Goal: Complete Application Form: Complete application form

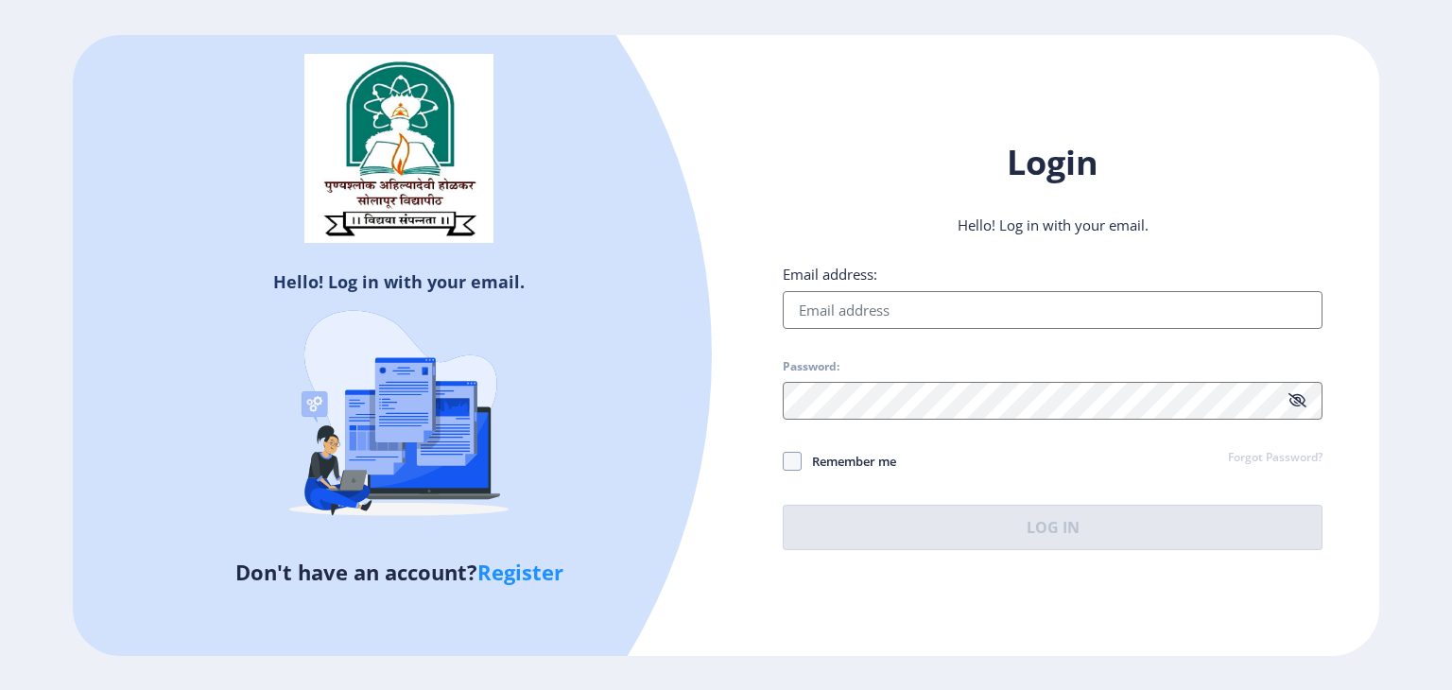
type input "[EMAIL_ADDRESS][DOMAIN_NAME]"
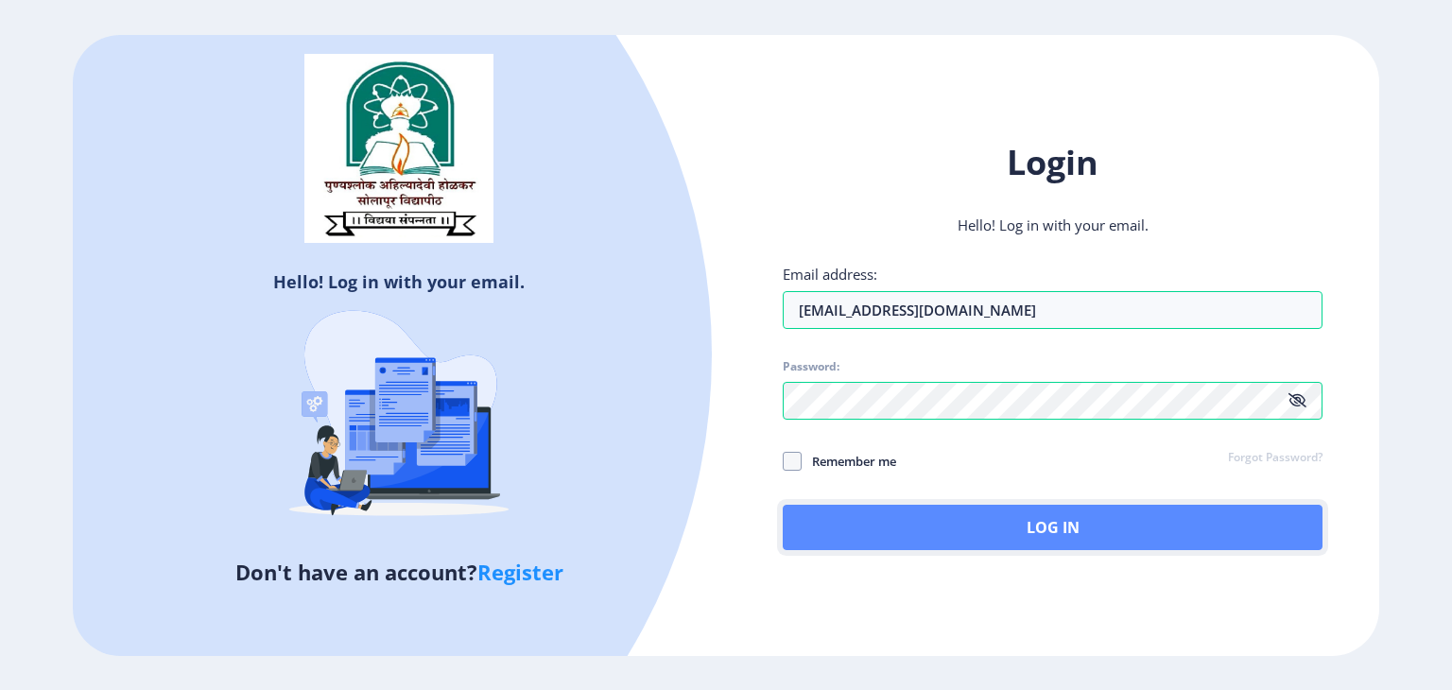
click at [1105, 533] on button "Log In" at bounding box center [1053, 527] width 540 height 45
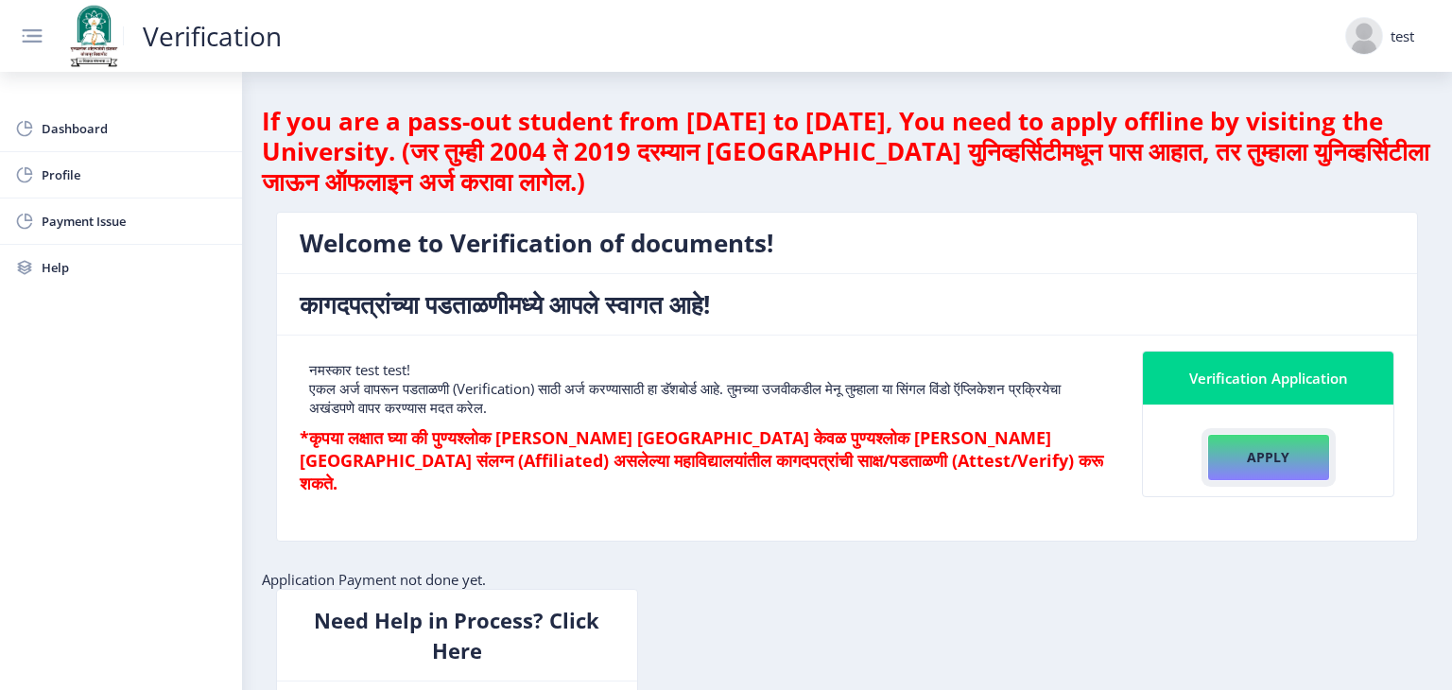
click at [1252, 462] on button "Apply" at bounding box center [1268, 457] width 123 height 47
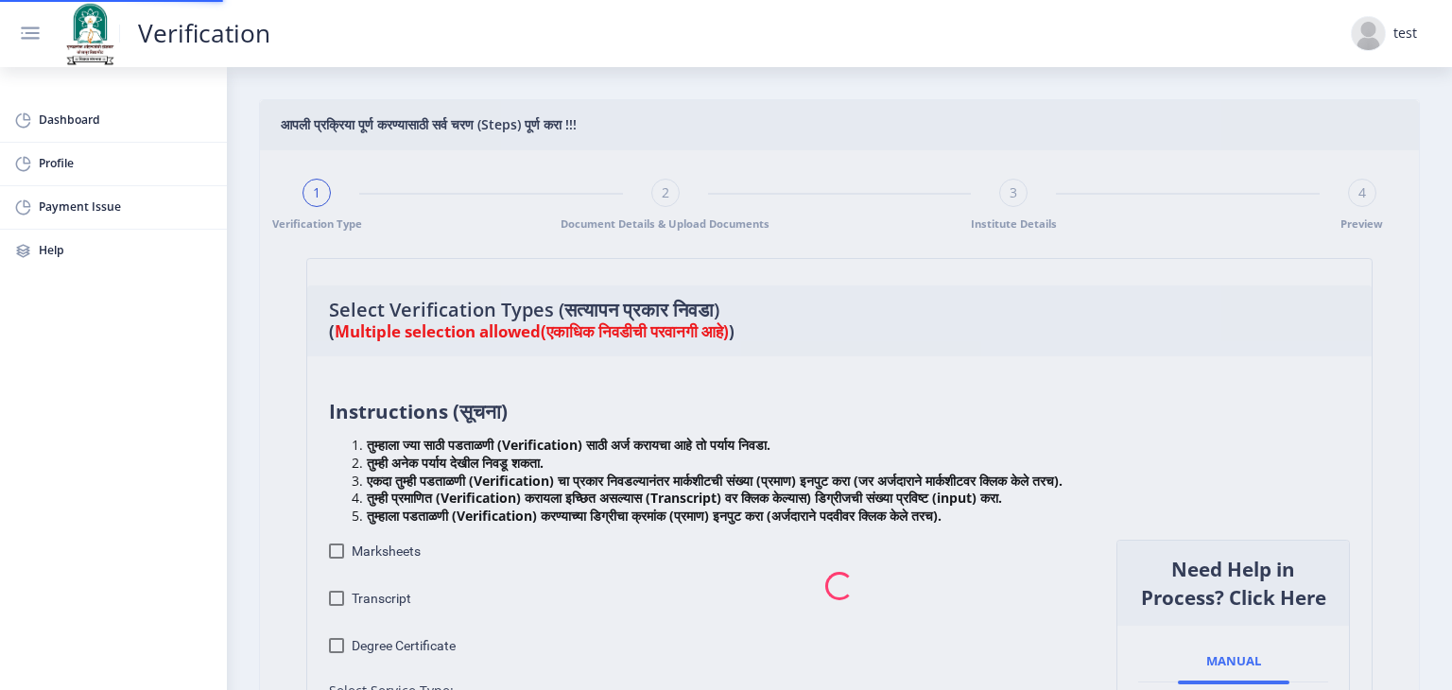
checkbox input "true"
type input "1"
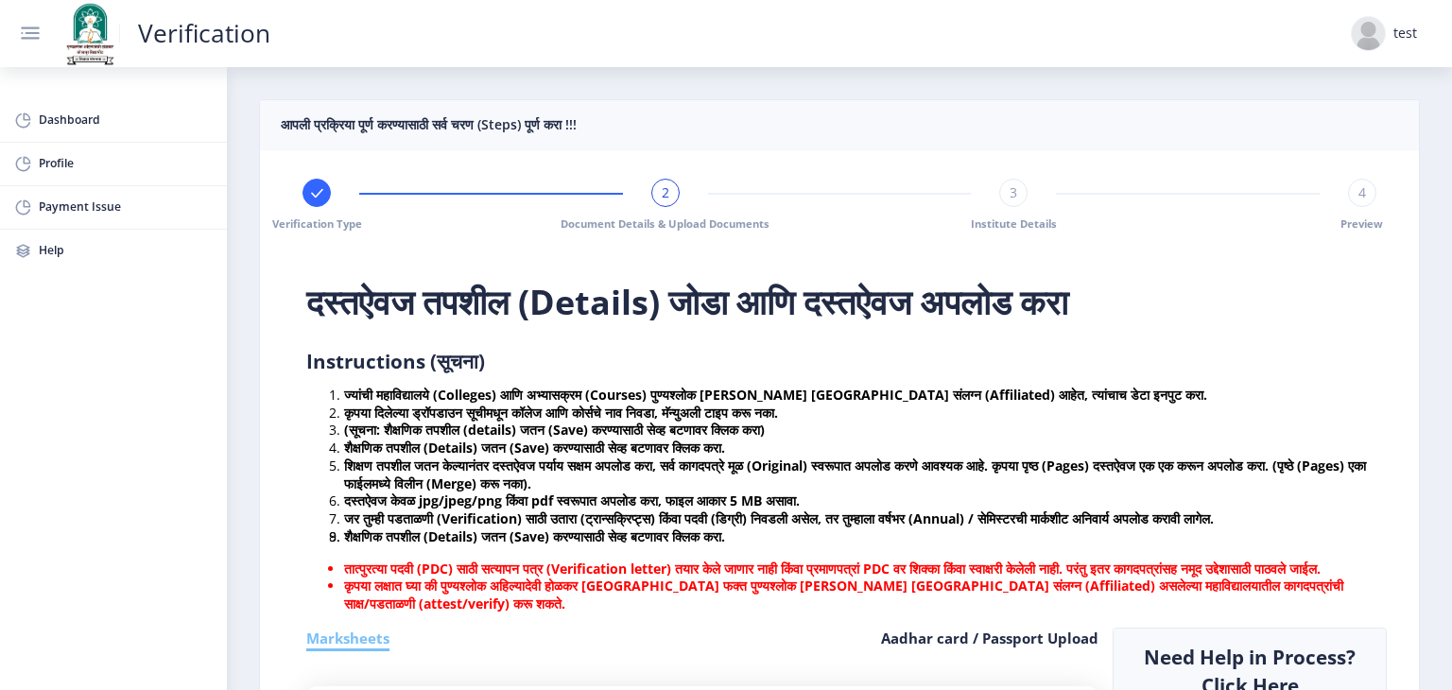
click at [321, 202] on div at bounding box center [317, 193] width 28 height 28
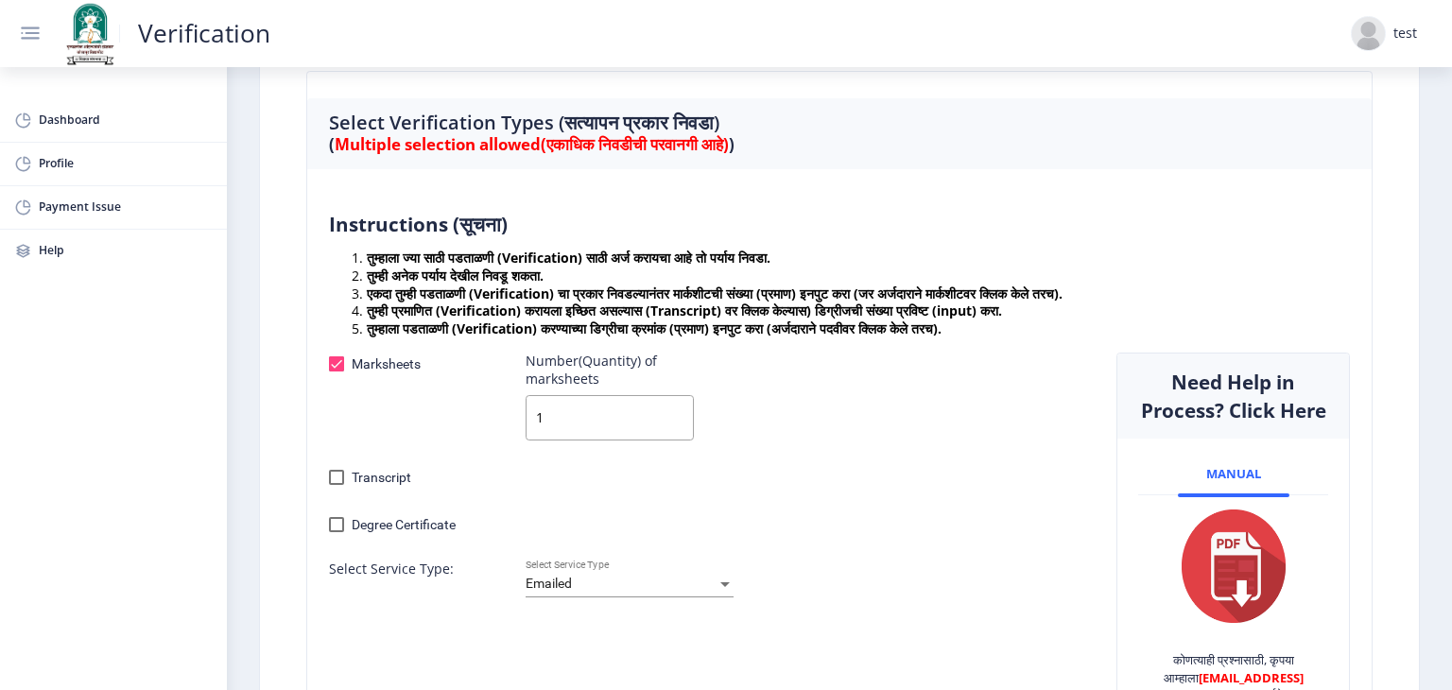
scroll to position [189, 0]
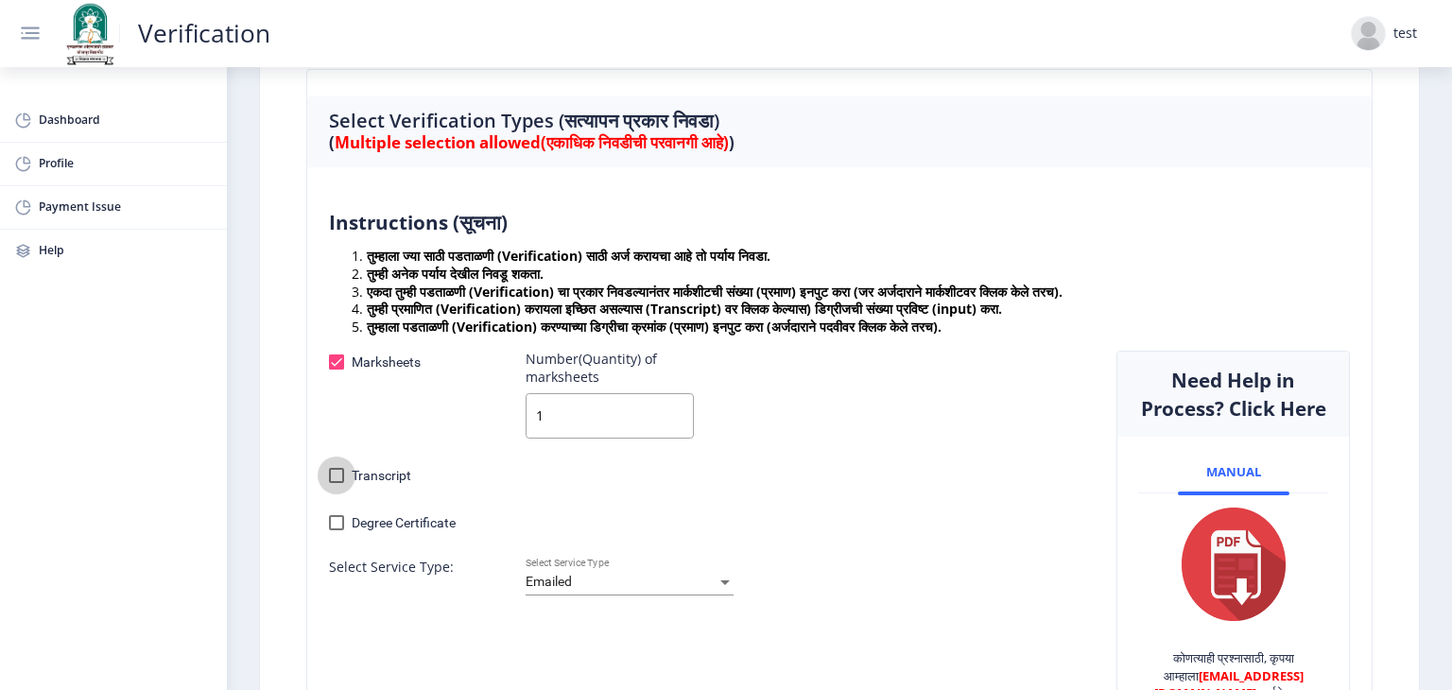
click at [337, 474] on div at bounding box center [336, 475] width 15 height 15
click at [337, 483] on input "Transcript" at bounding box center [336, 483] width 1 height 1
checkbox input "true"
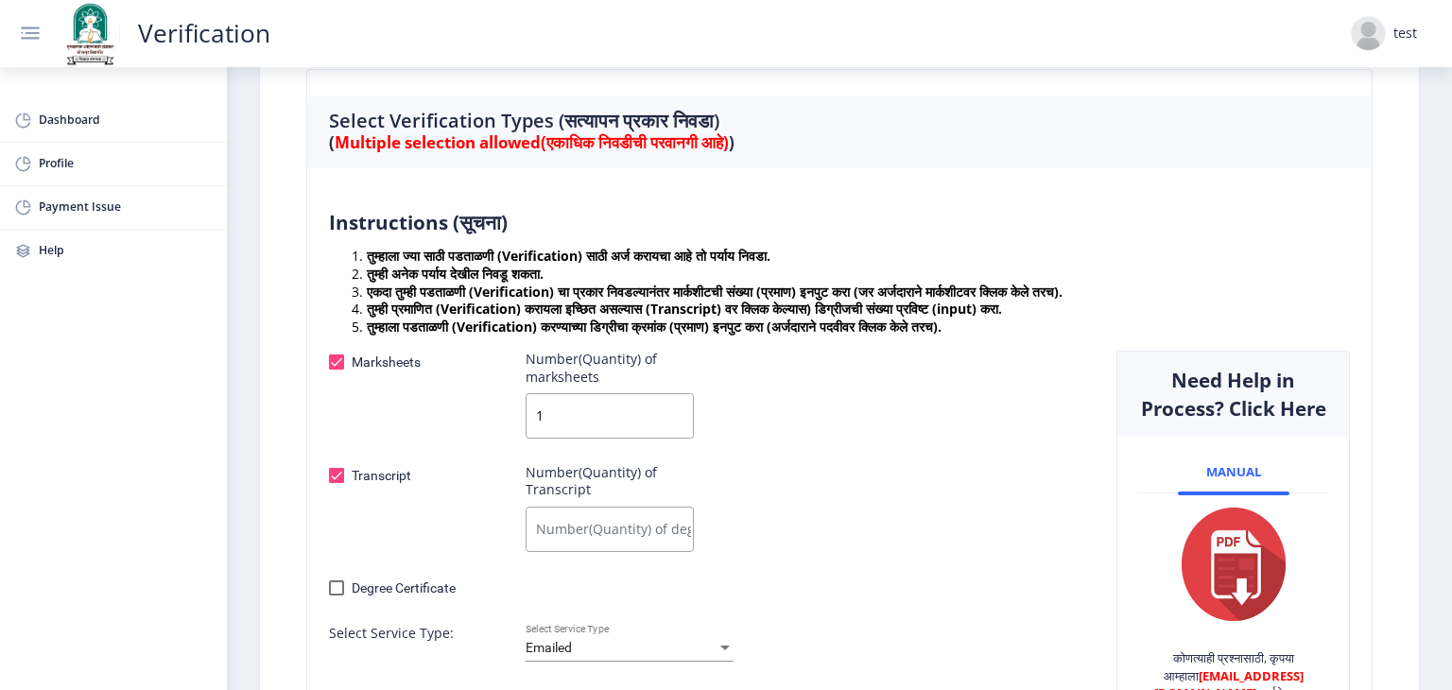
click at [340, 583] on div at bounding box center [336, 588] width 15 height 15
click at [337, 596] on input "Degree Certificate" at bounding box center [336, 596] width 1 height 1
checkbox input "true"
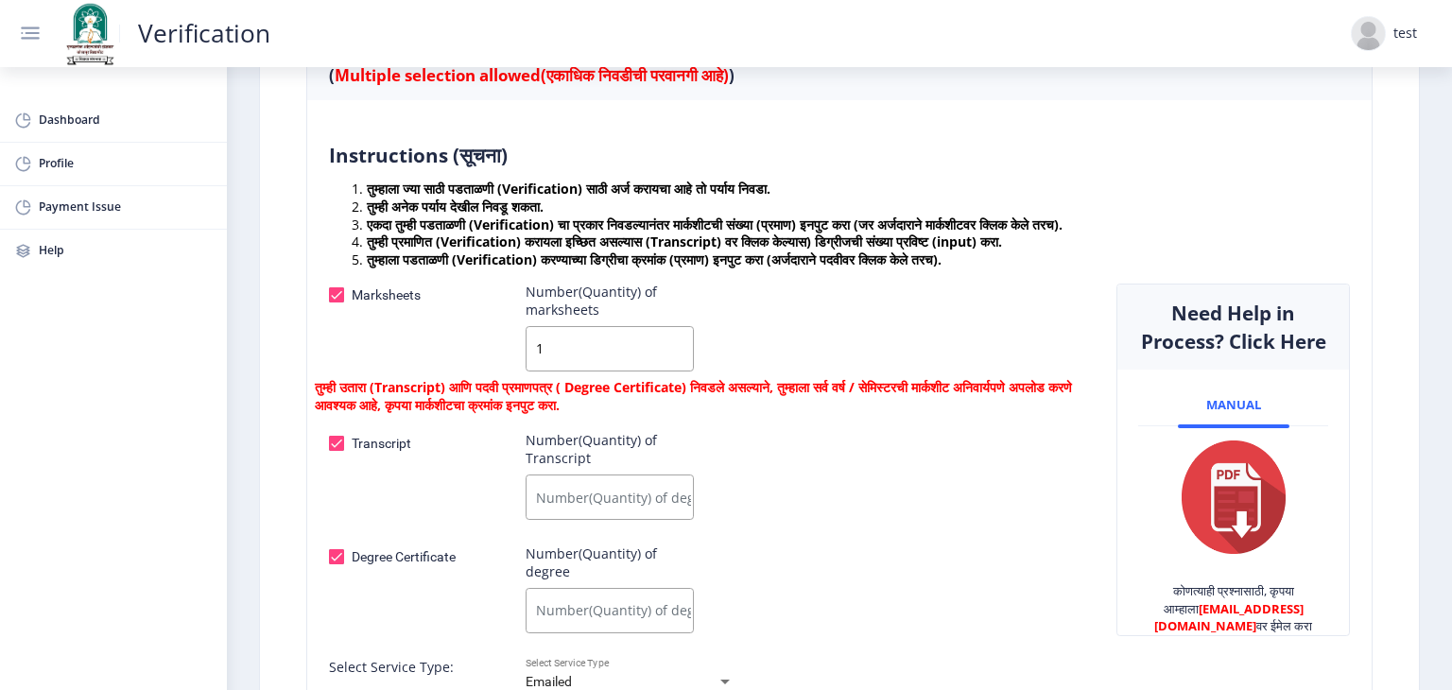
scroll to position [378, 0]
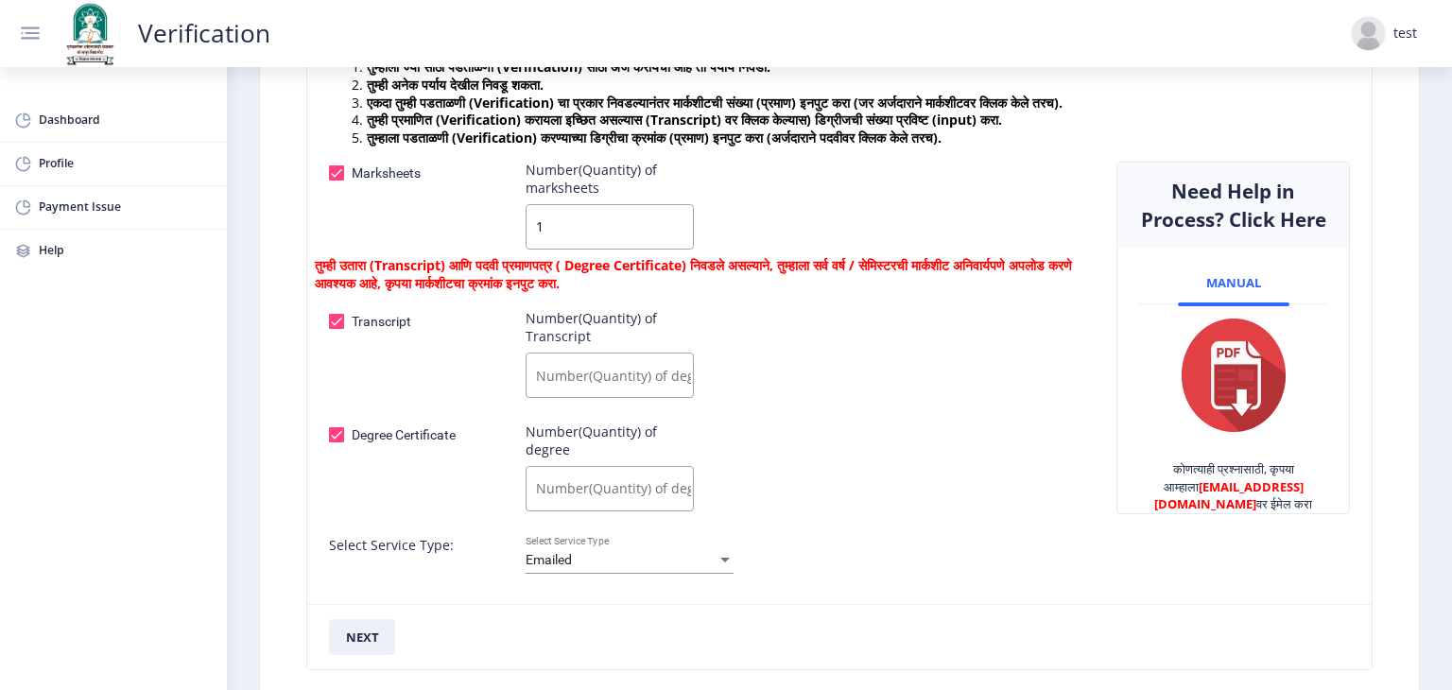
click at [569, 367] on input "Number(Quantity) of Transcript" at bounding box center [610, 375] width 168 height 45
type input "1"
click at [578, 492] on input "Number(Quantity) of degree" at bounding box center [610, 488] width 168 height 45
type input "1"
click at [383, 642] on button "next" at bounding box center [362, 637] width 67 height 36
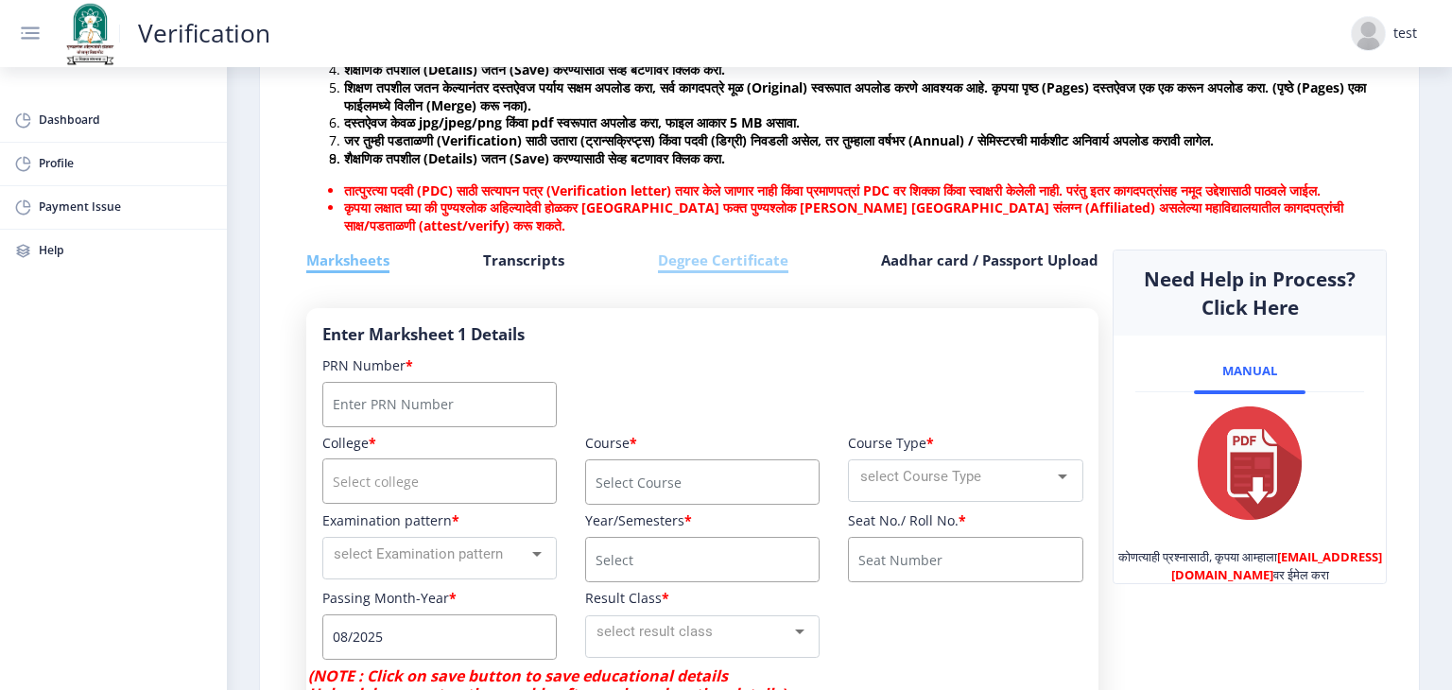
click at [747, 274] on h6 "Degree Certificate" at bounding box center [723, 262] width 130 height 25
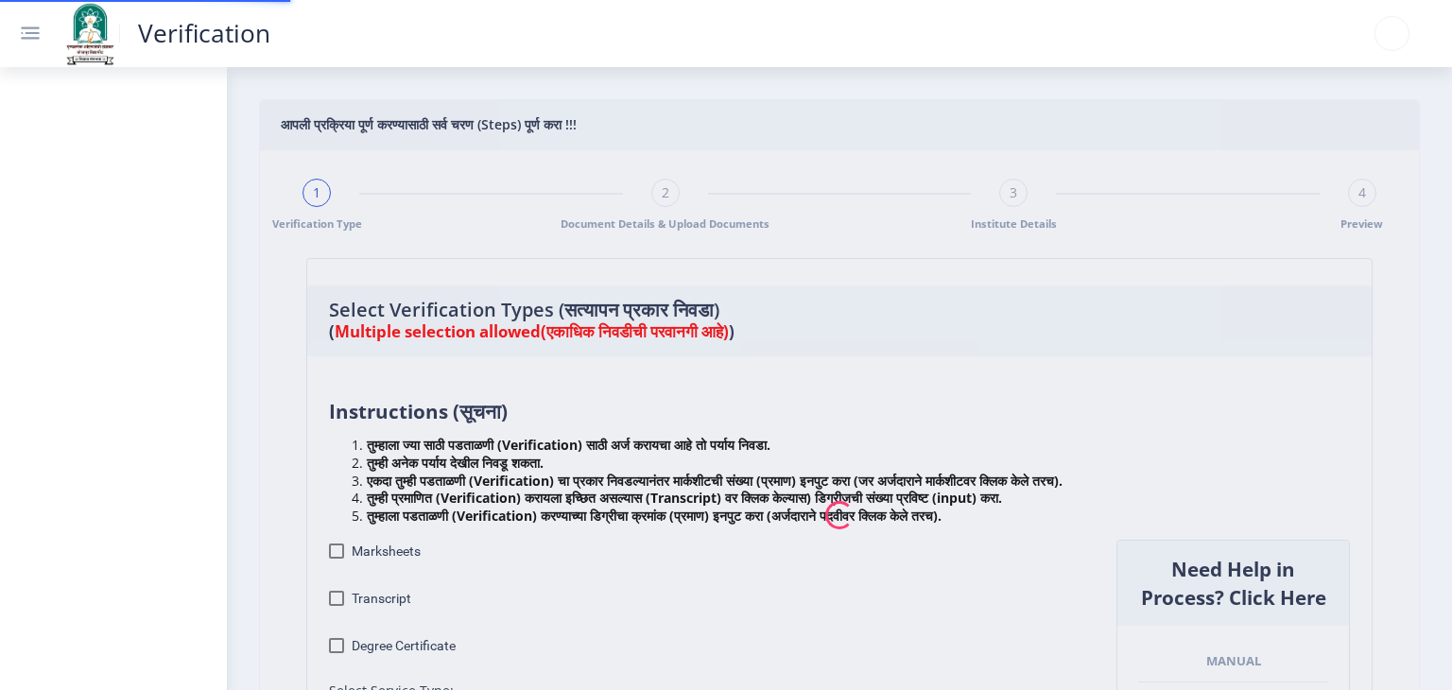
checkbox input "true"
type input "1"
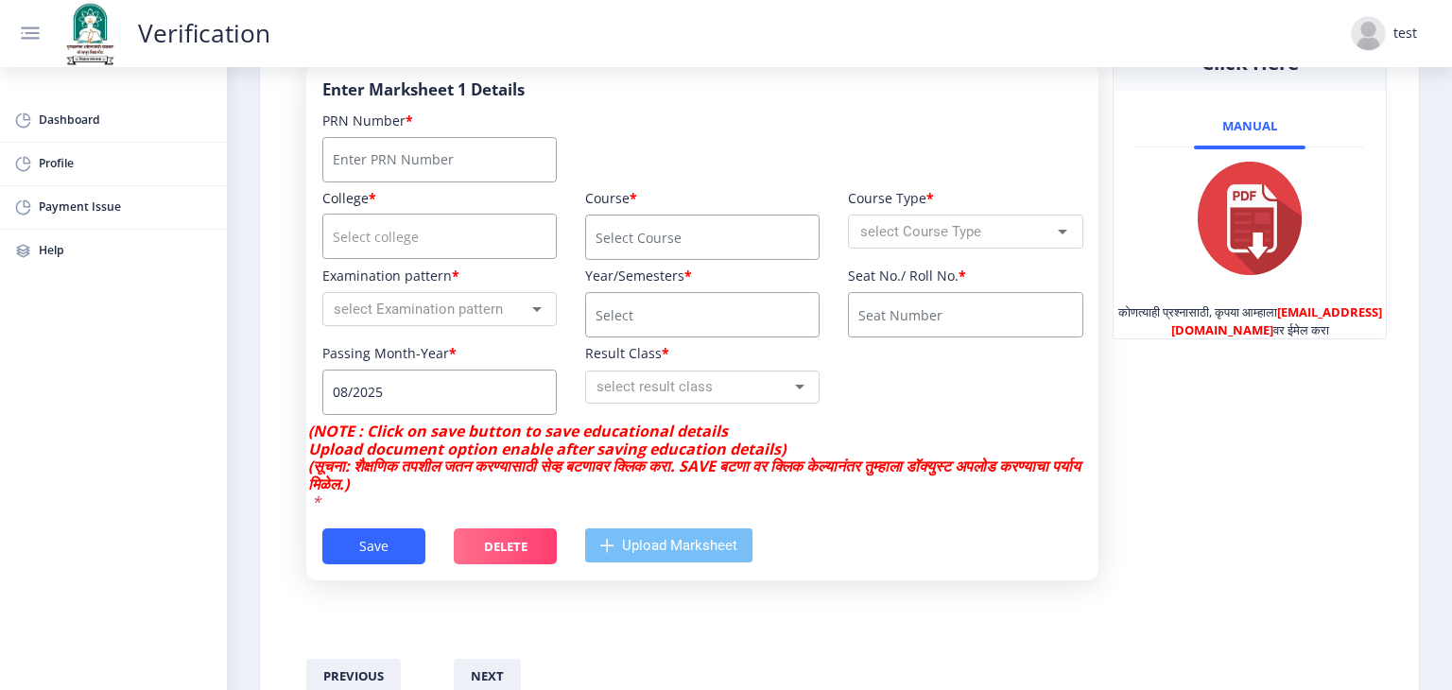
scroll to position [624, 0]
click at [738, 254] on input "course" at bounding box center [702, 236] width 234 height 45
type input "h"
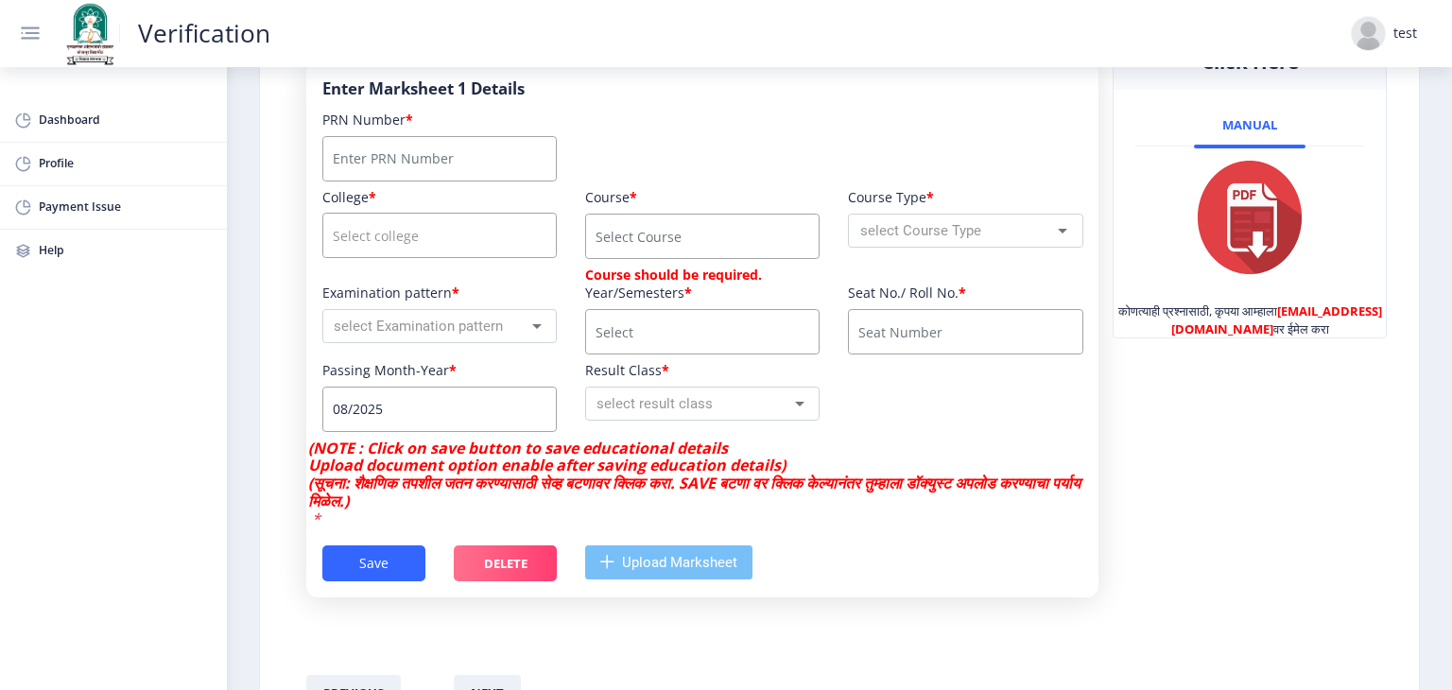
type input "b"
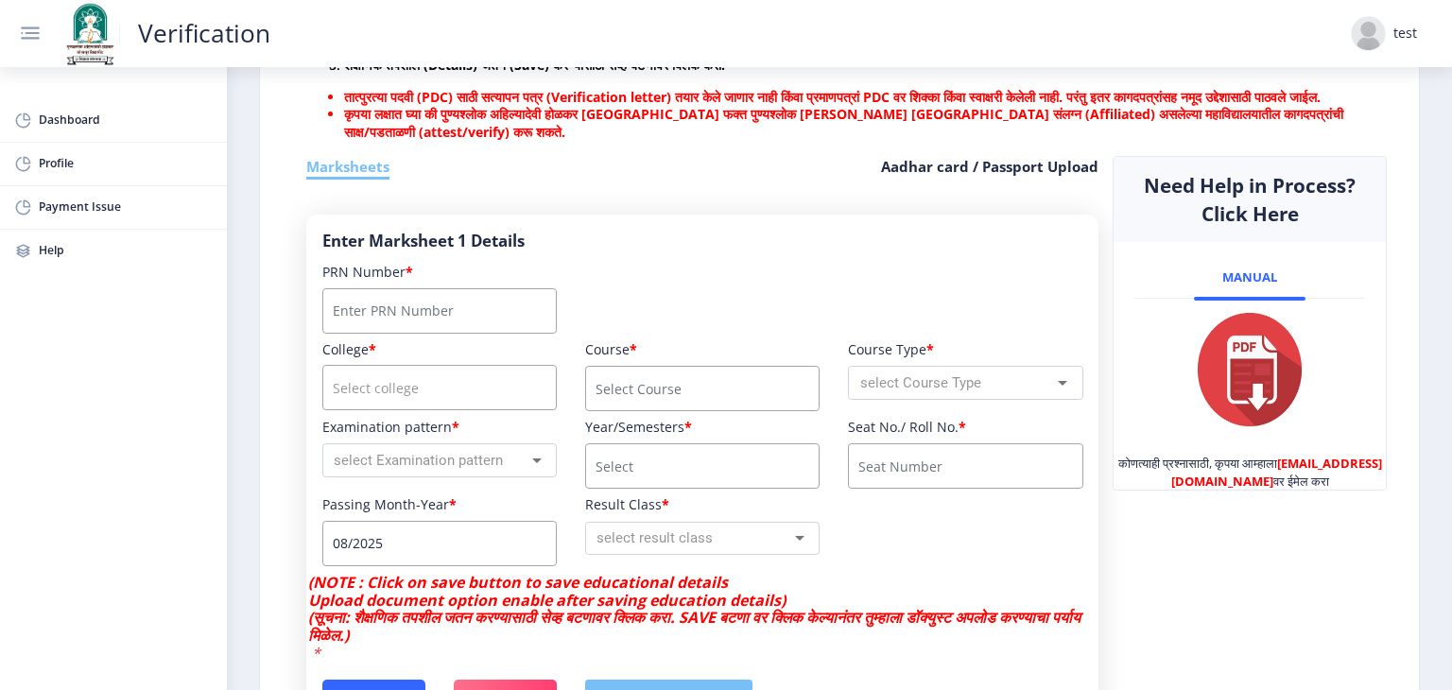
scroll to position [473, 0]
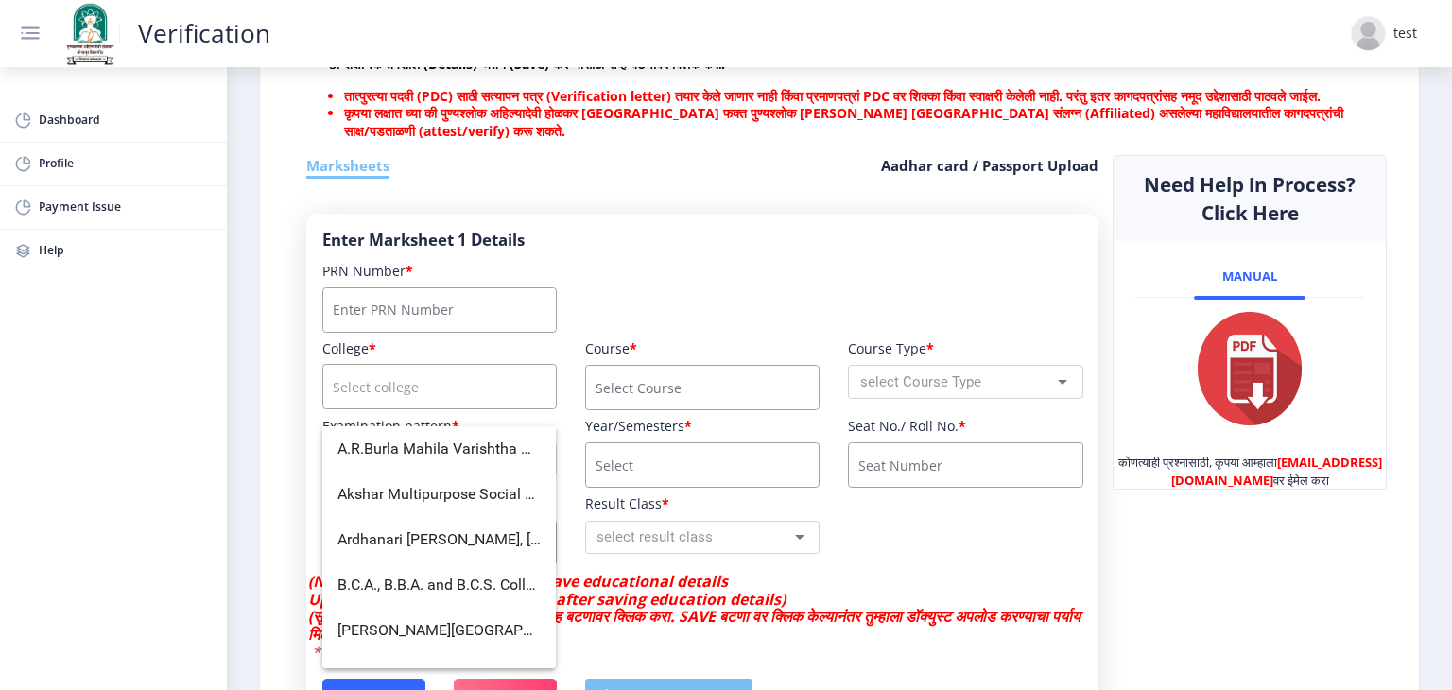
click at [438, 402] on input "course" at bounding box center [439, 386] width 234 height 45
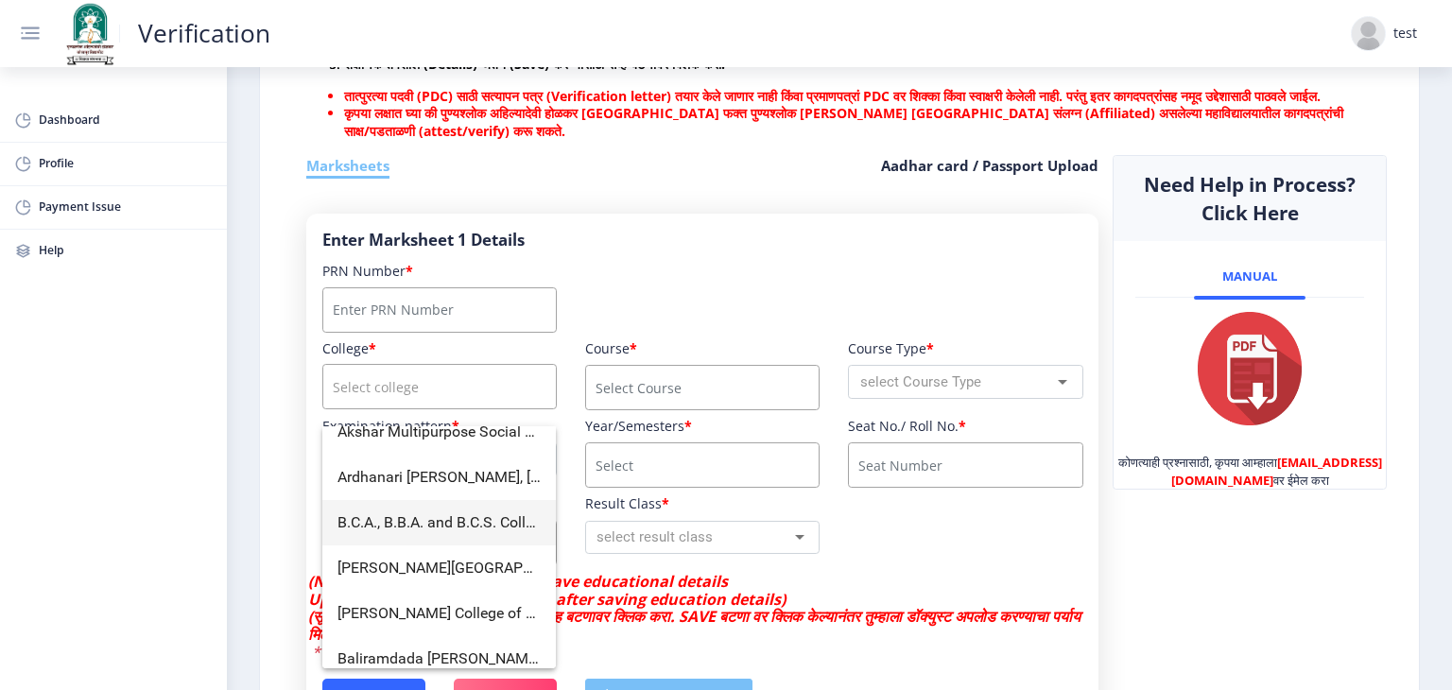
scroll to position [189, 0]
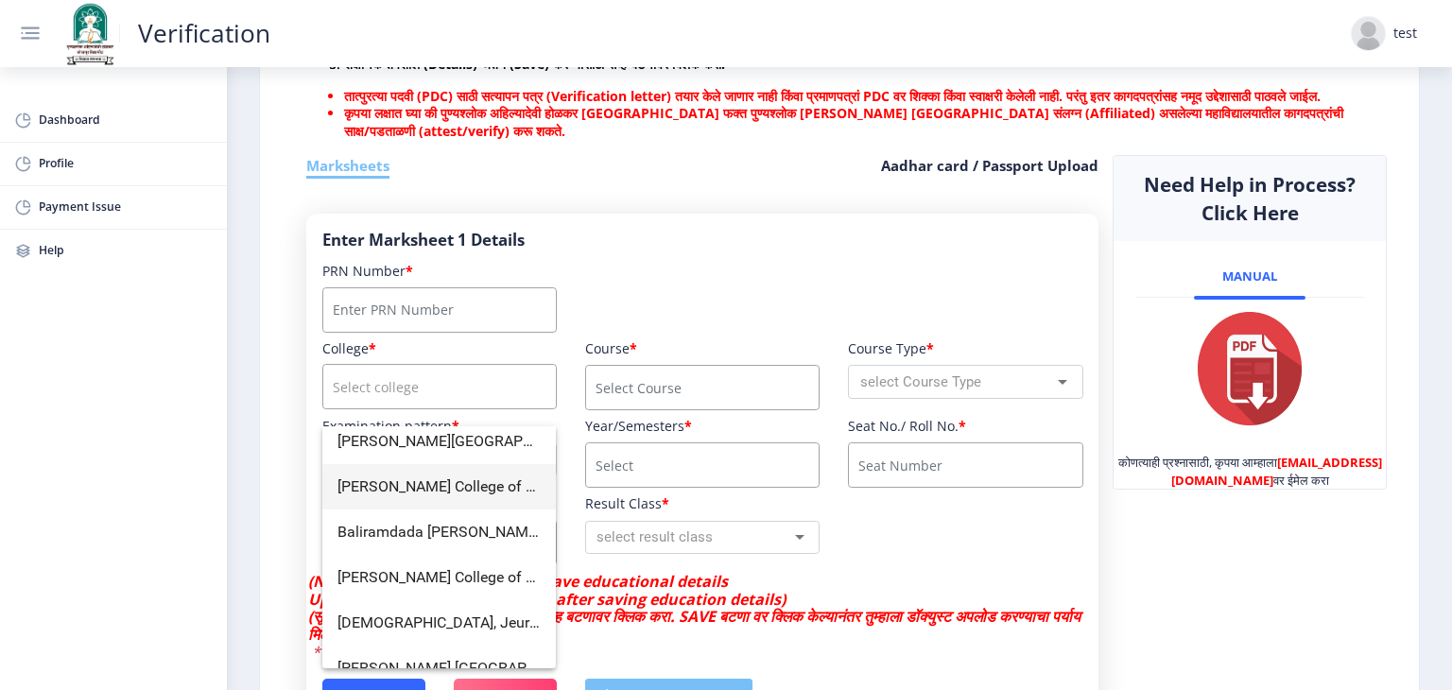
click at [440, 494] on span "Baburao Patil College of Arts and Science" at bounding box center [439, 486] width 203 height 45
type input "Baburao Patil College of Arts and Science"
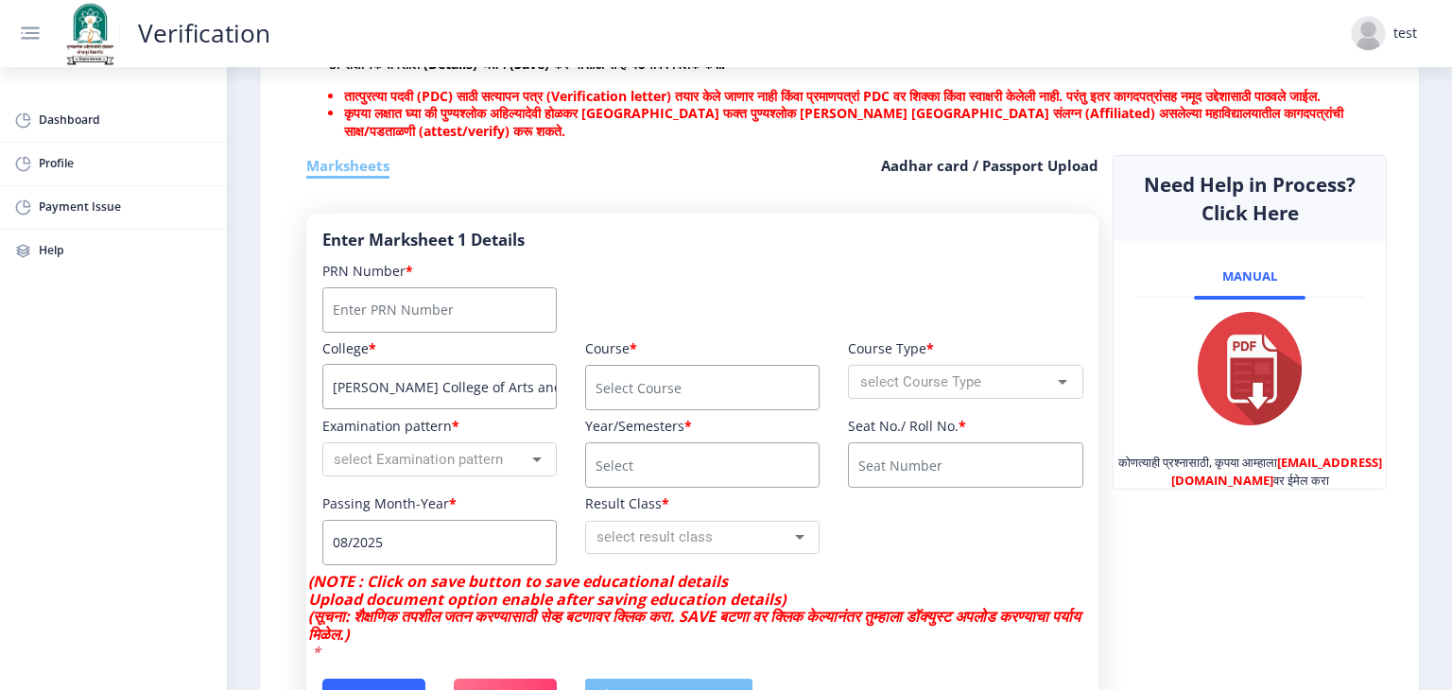
scroll to position [0, 30]
click at [672, 410] on input "course" at bounding box center [702, 387] width 234 height 45
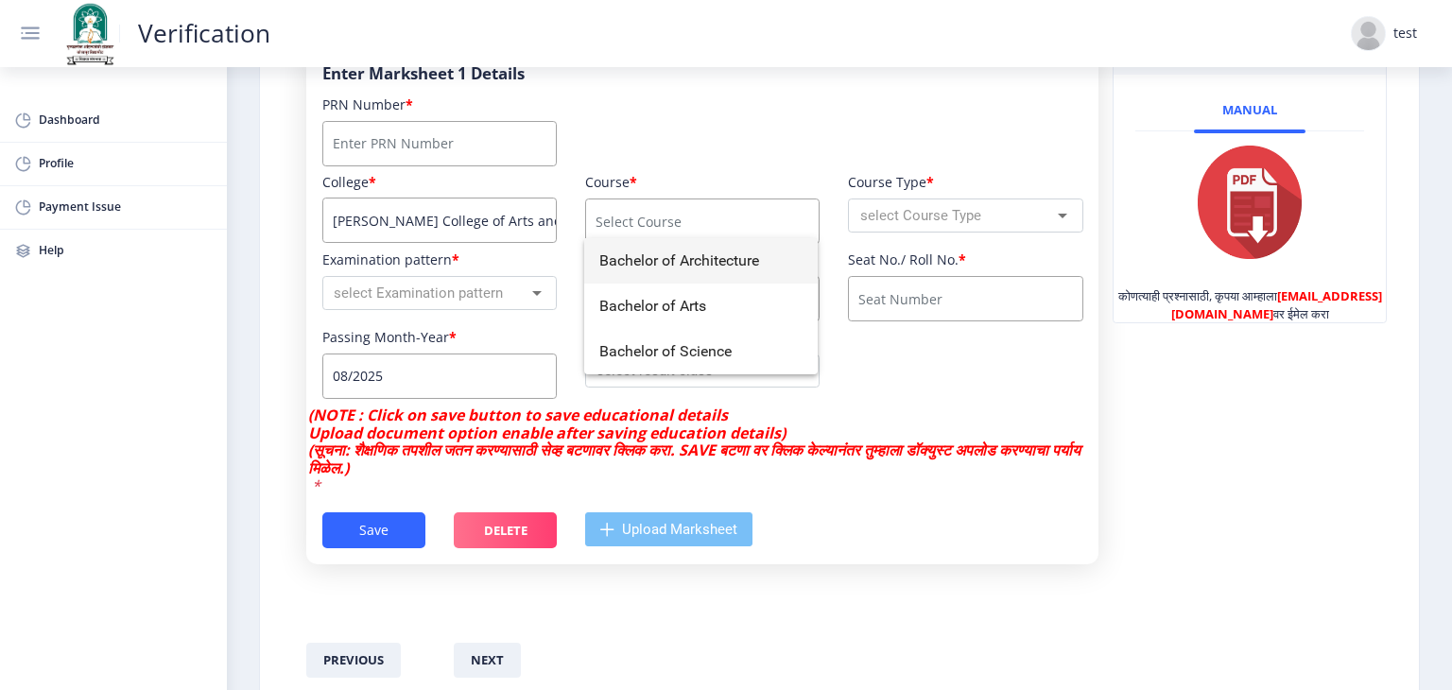
scroll to position [662, 0]
